Goal: Information Seeking & Learning: Find specific page/section

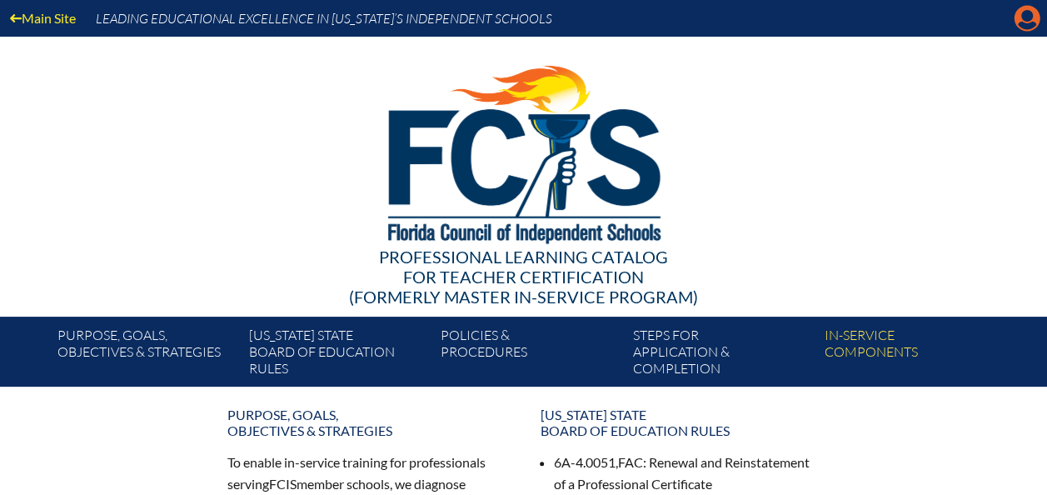
click at [1033, 20] on icon at bounding box center [1027, 19] width 26 height 26
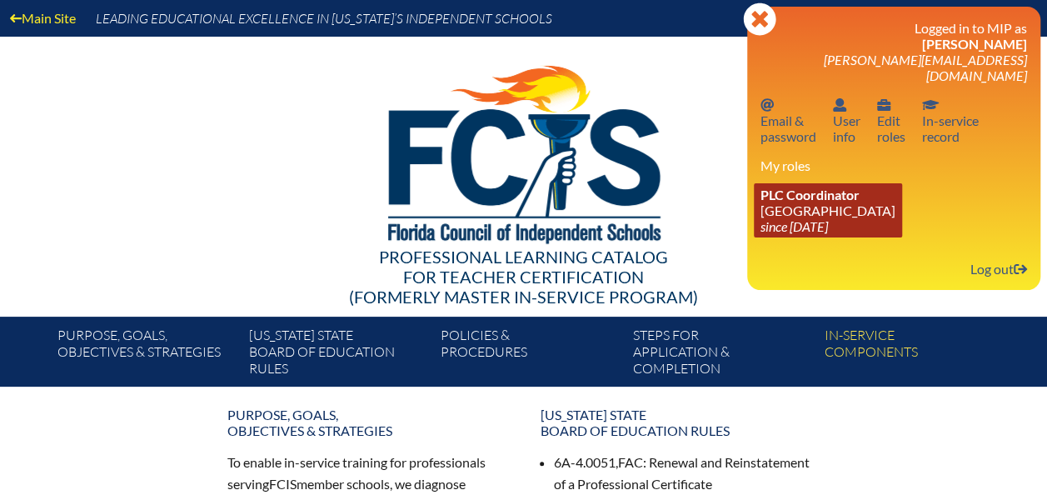
click at [827, 218] on icon "since [DATE]" at bounding box center [793, 226] width 67 height 16
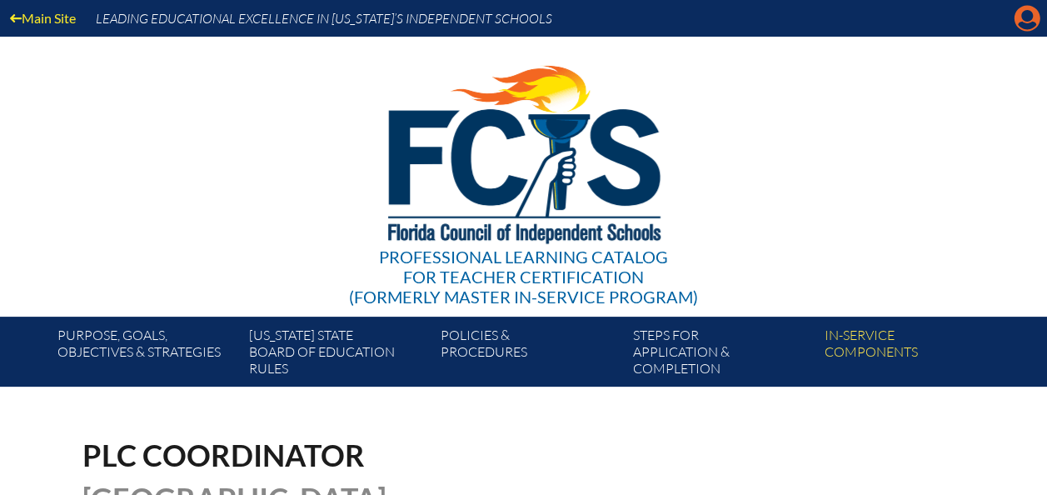
click at [1031, 26] on icon "Manage account" at bounding box center [1027, 18] width 27 height 27
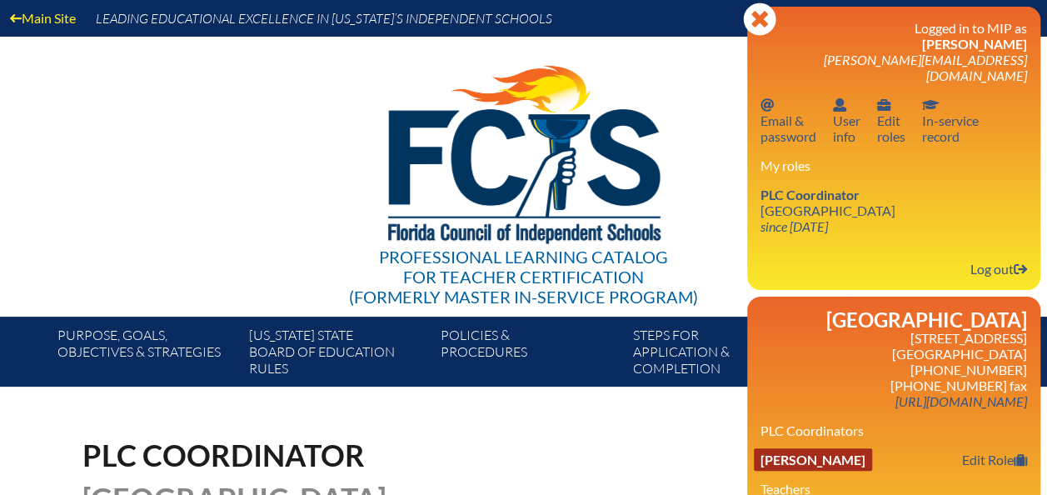
click at [774, 450] on link "Heather Lynn Carberry" at bounding box center [813, 459] width 118 height 22
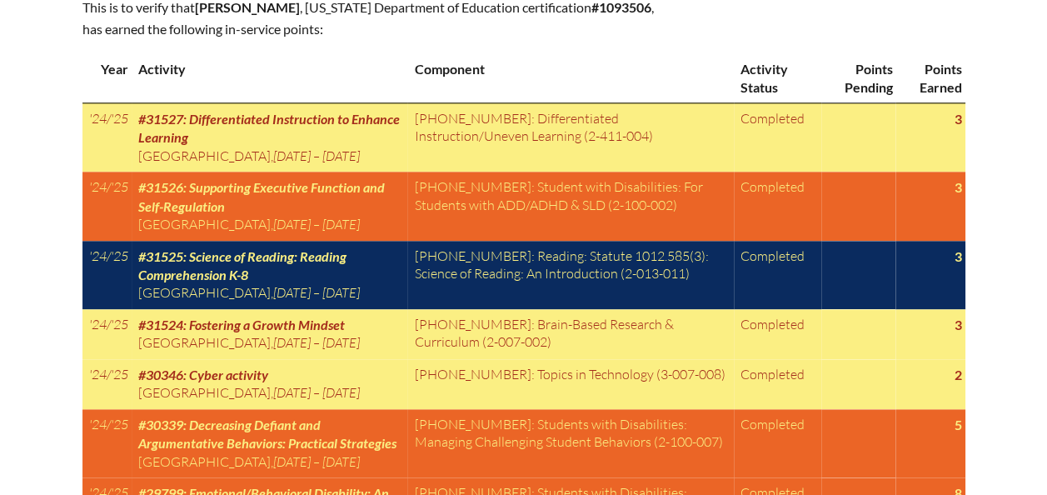
scroll to position [898, 0]
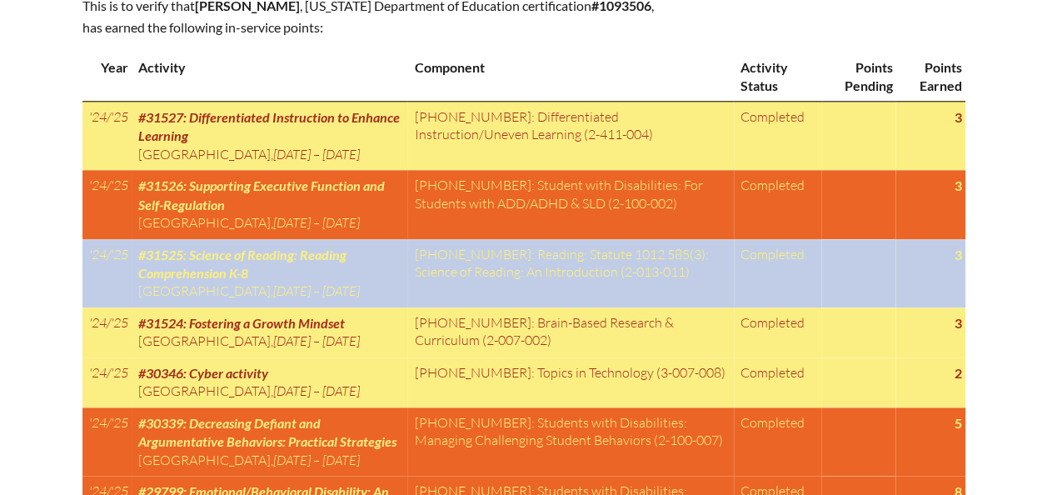
click at [470, 304] on td "[PHONE_NUMBER]: Reading: Statute 1012.585(3): Science of Reading: An Introducti…" at bounding box center [570, 273] width 326 height 68
click at [418, 301] on td "[PHONE_NUMBER]: Reading: Statute 1012.585(3): Science of Reading: An Introducti…" at bounding box center [570, 273] width 326 height 68
click at [425, 304] on td "[PHONE_NUMBER]: Reading: Statute 1012.585(3): Science of Reading: An Introducti…" at bounding box center [570, 273] width 326 height 68
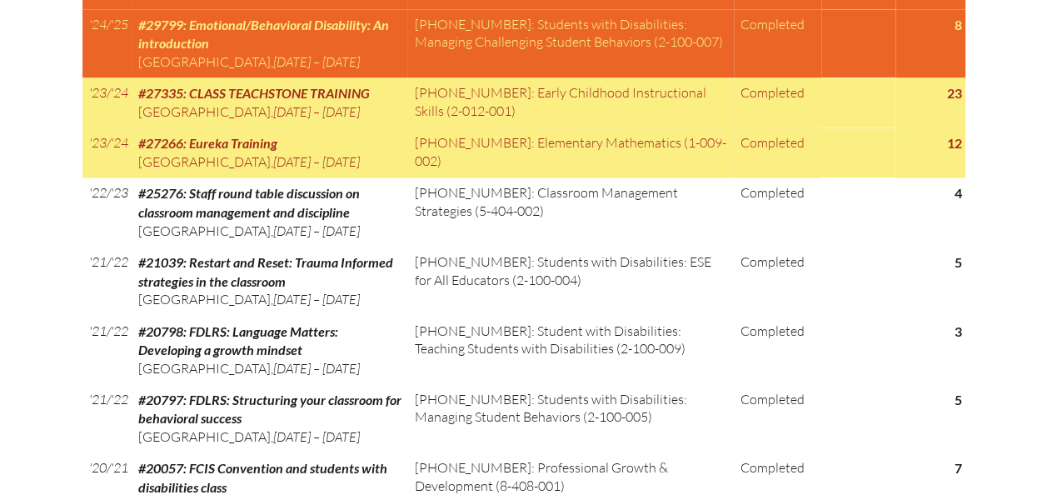
scroll to position [1369, 0]
